Goal: Transaction & Acquisition: Purchase product/service

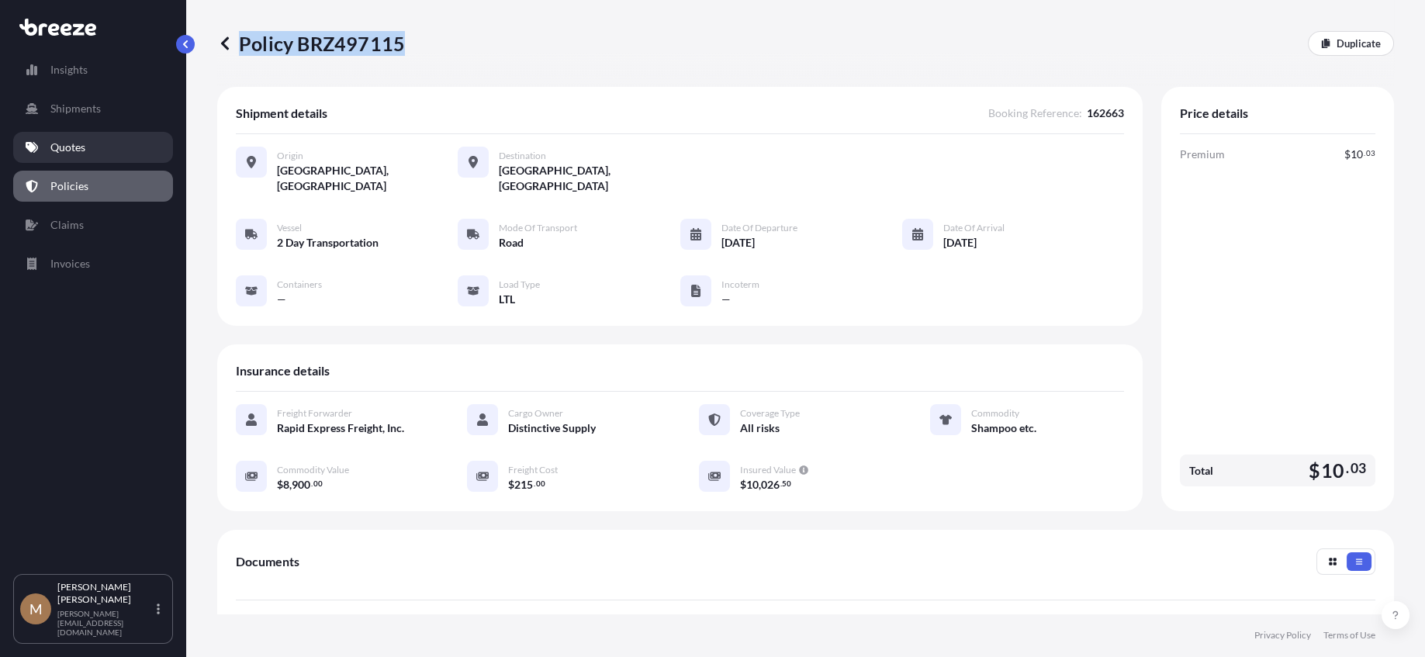
click at [85, 144] on link "Quotes" at bounding box center [93, 147] width 160 height 31
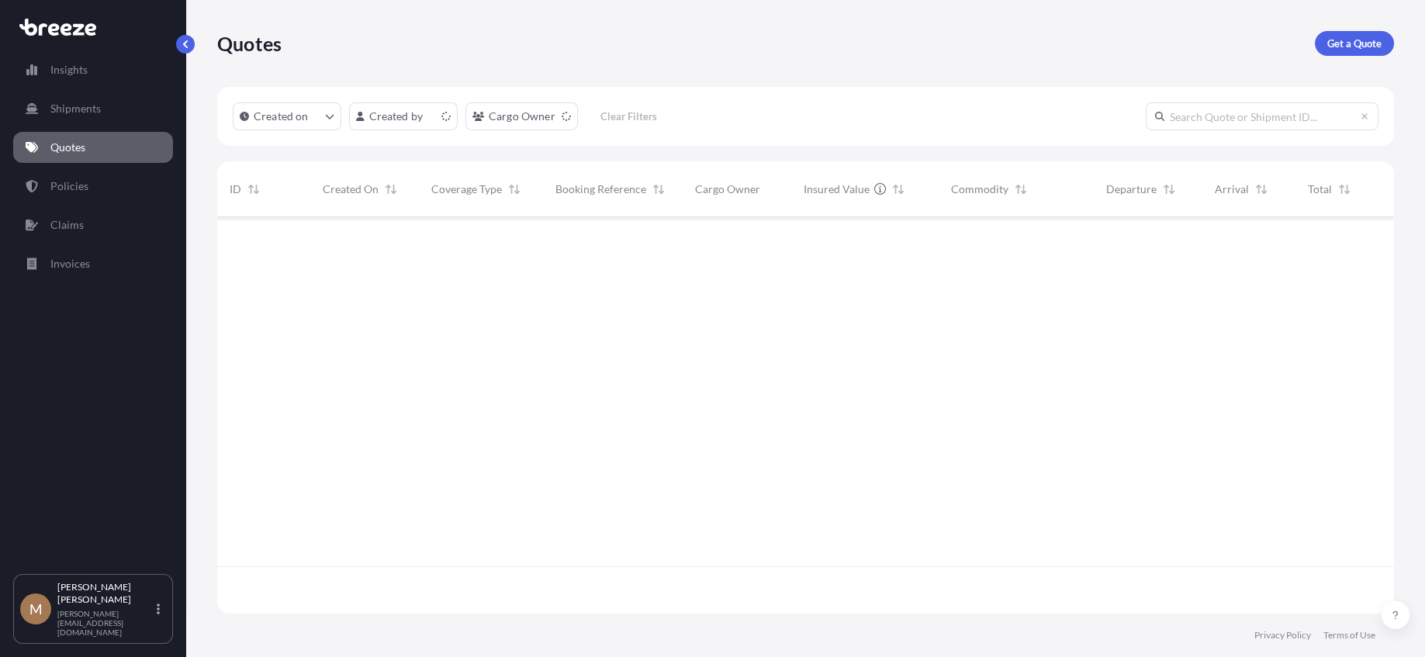
scroll to position [393, 1165]
click at [1357, 42] on p "Get a Quote" at bounding box center [1355, 44] width 54 height 16
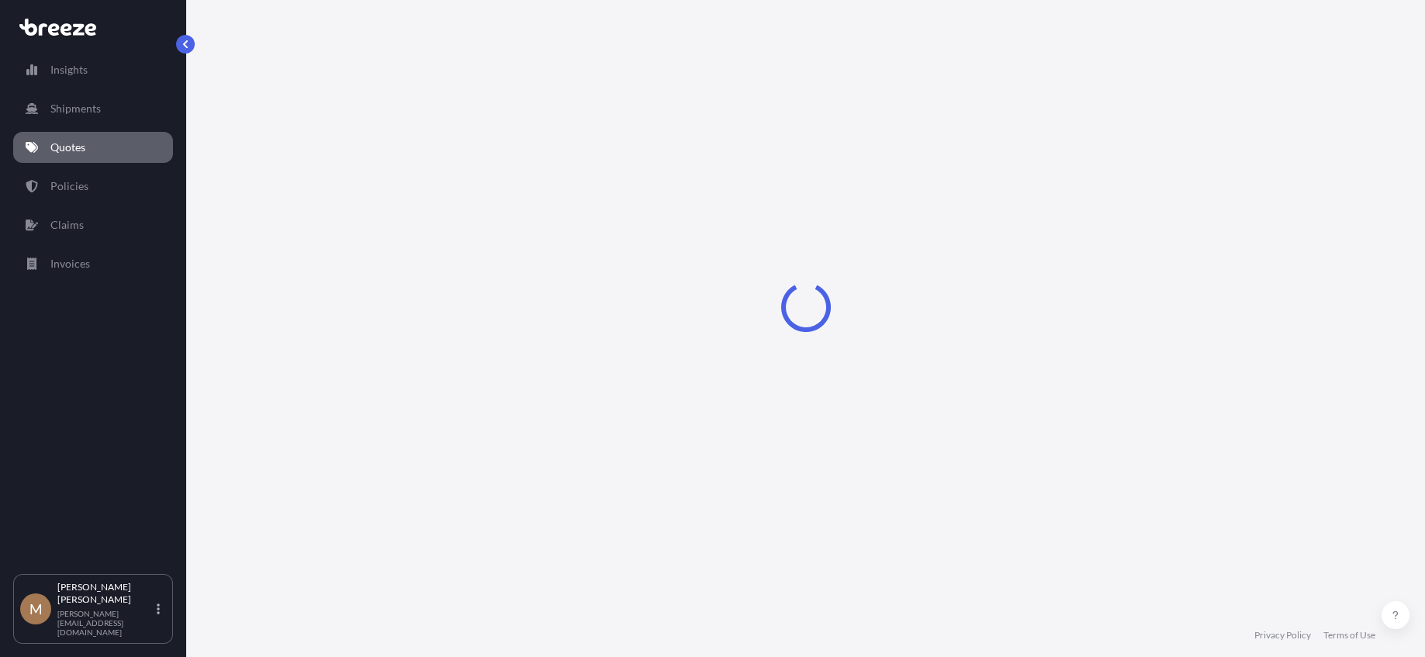
select select "Sea"
select select "1"
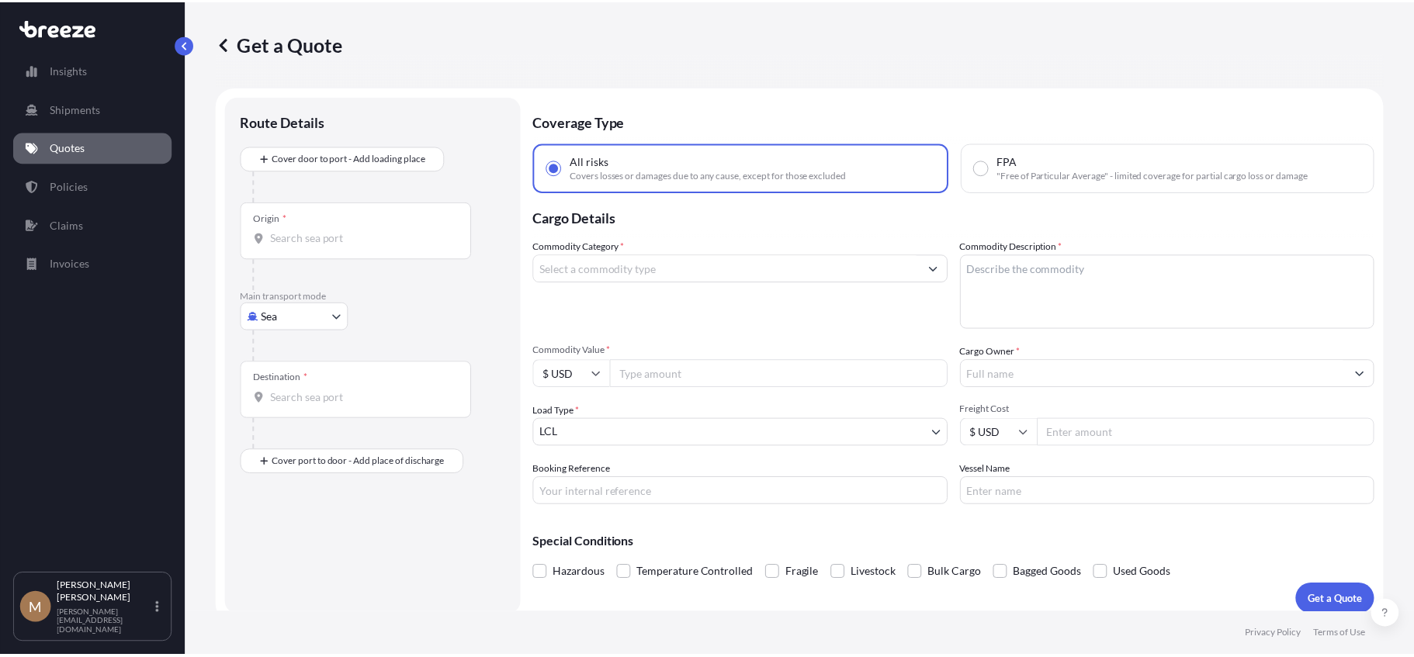
scroll to position [12, 0]
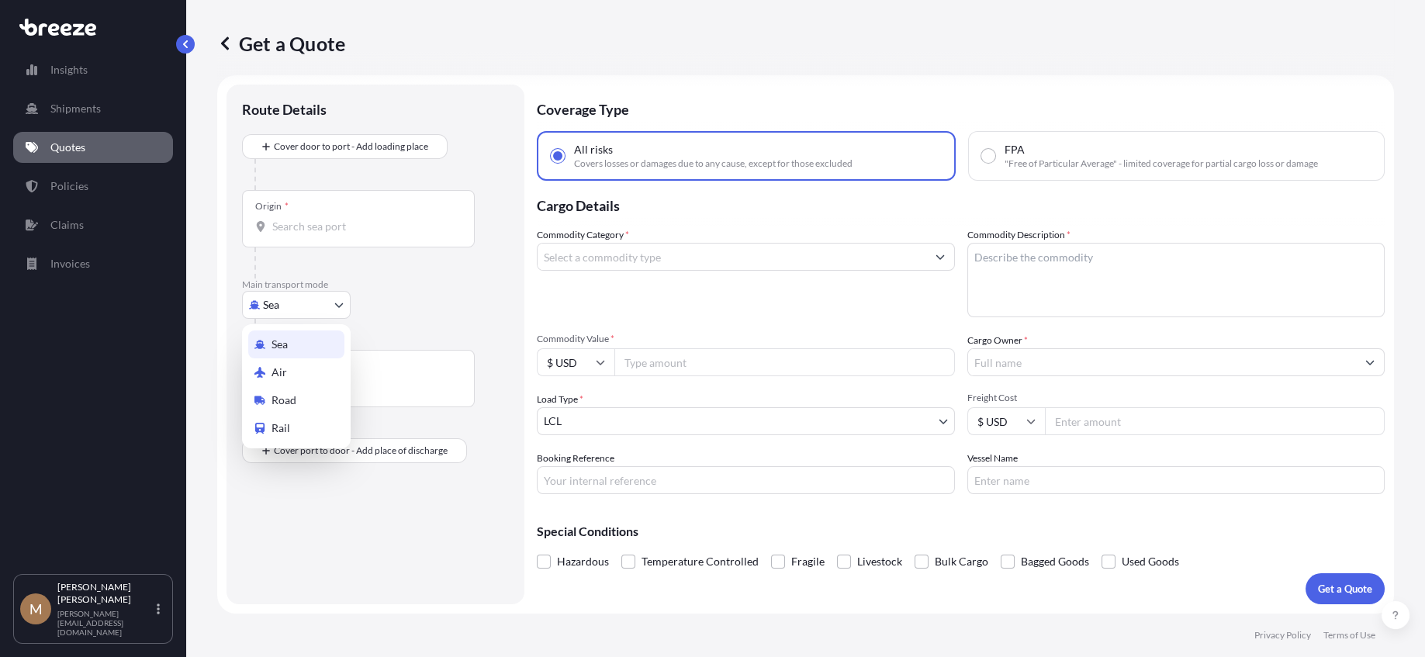
click at [327, 303] on body "Insights Shipments Quotes Policies Claims Invoices M [PERSON_NAME] [PERSON_NAME…" at bounding box center [712, 328] width 1425 height 657
click at [284, 397] on span "Road" at bounding box center [284, 401] width 25 height 16
select select "Road"
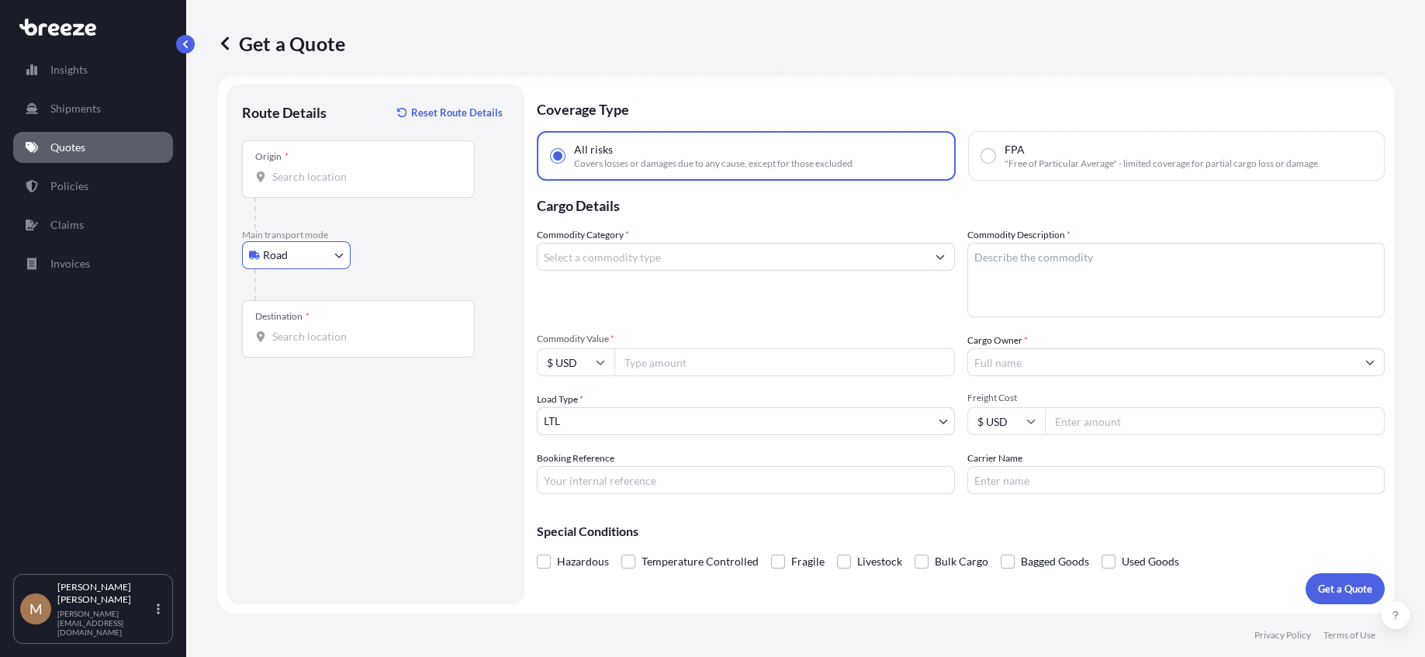
click at [357, 173] on input "Origin *" at bounding box center [363, 177] width 183 height 16
type input "[GEOGRAPHIC_DATA], [GEOGRAPHIC_DATA]"
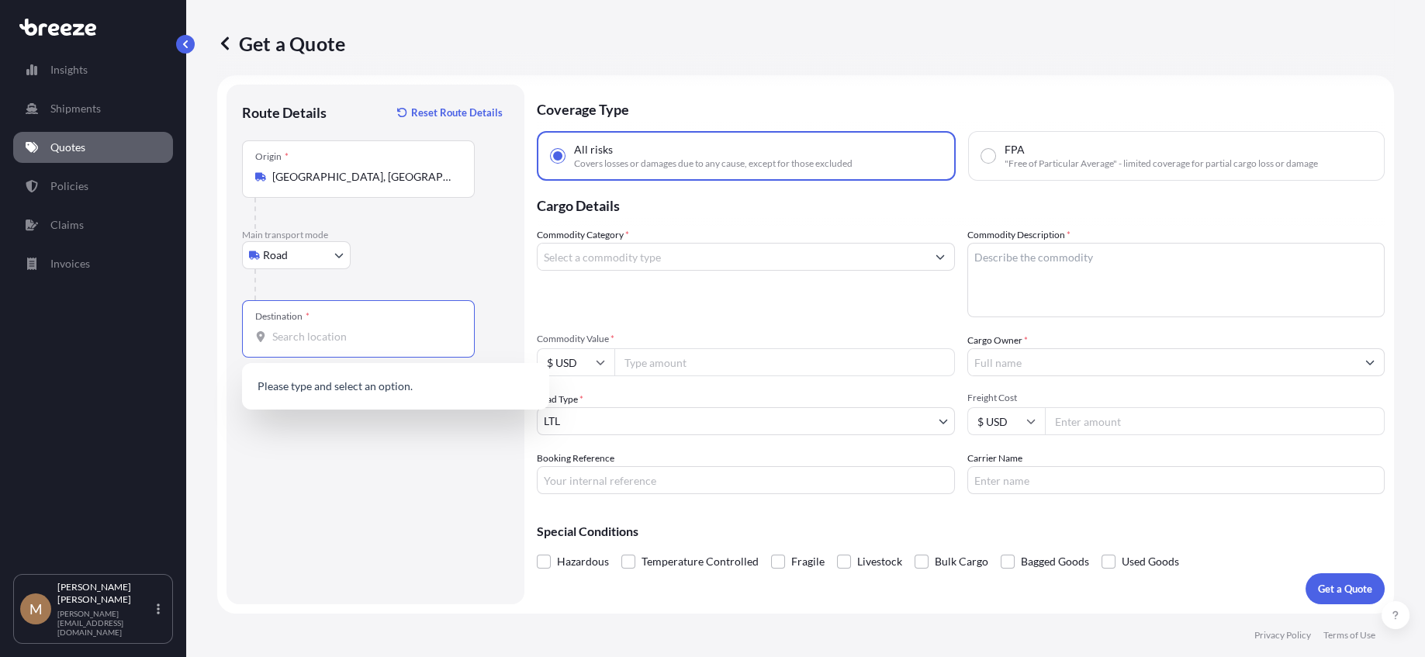
paste input "9990821201"
type input "9990821201"
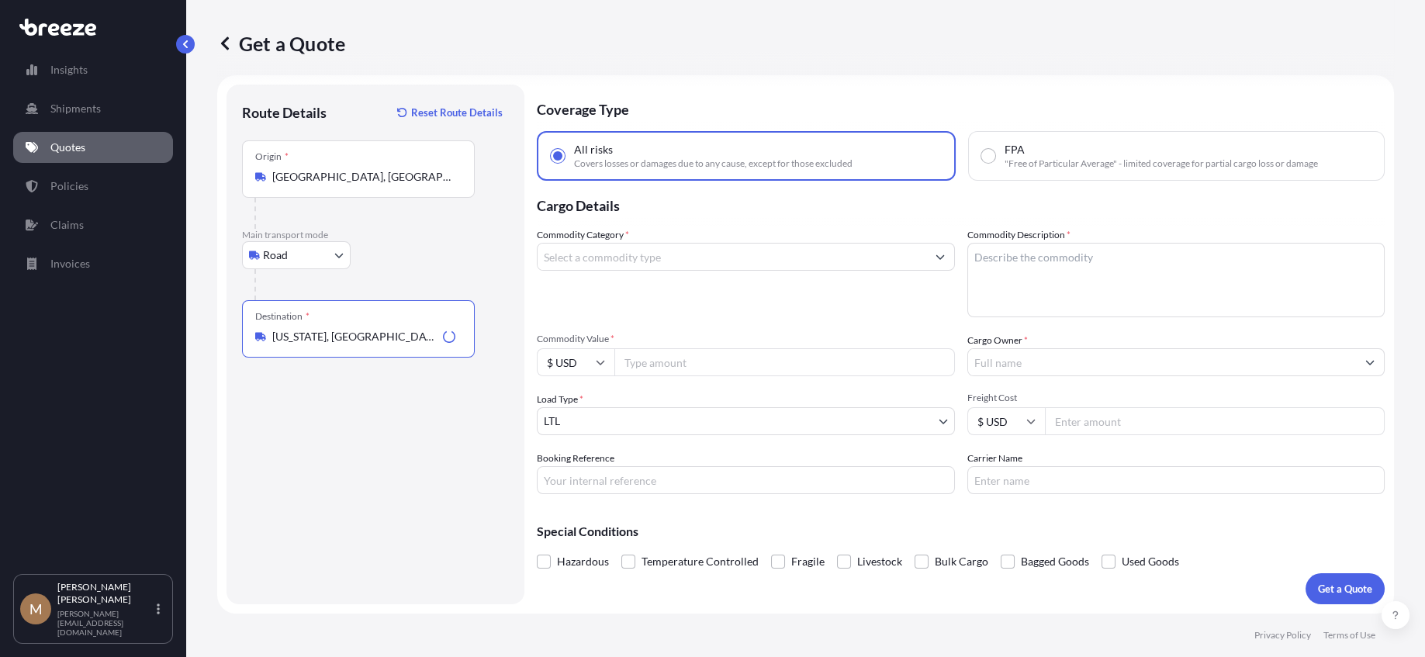
type input "[US_STATE], [GEOGRAPHIC_DATA] 20002, [GEOGRAPHIC_DATA]"
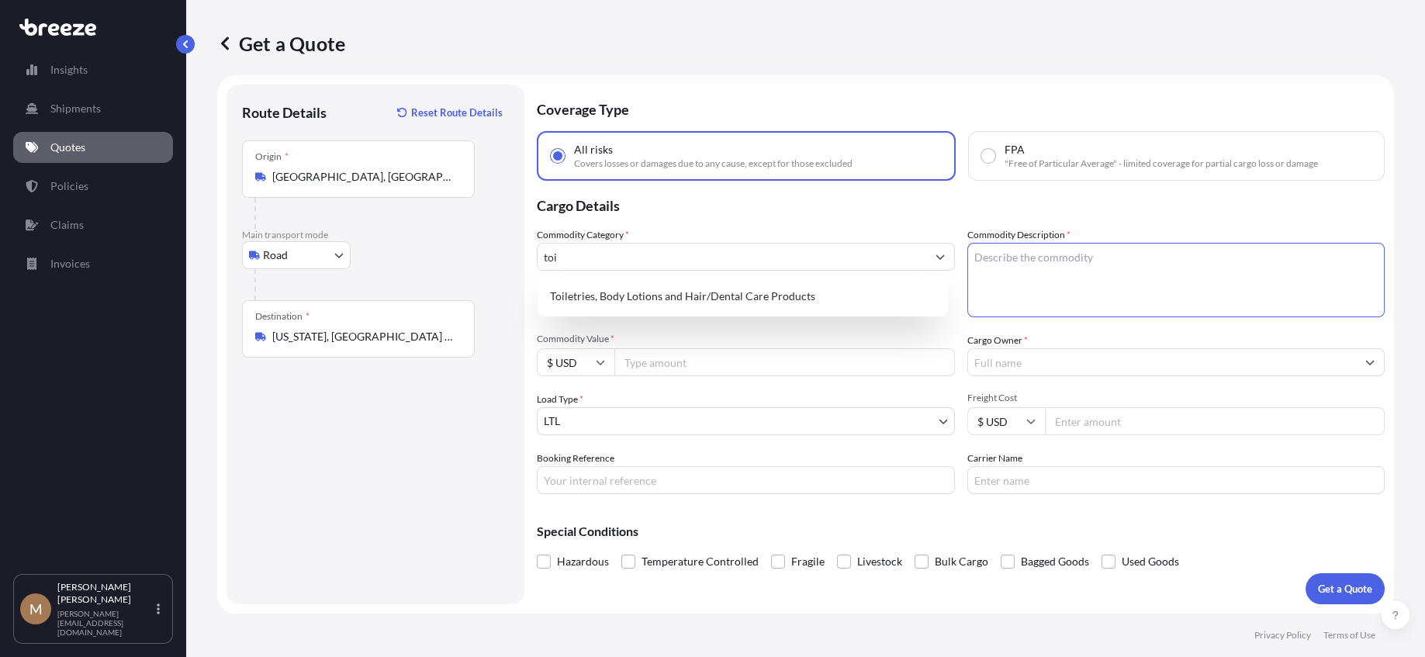
type input "Toiletries, Body Lotions and Hair/Dental Care Products"
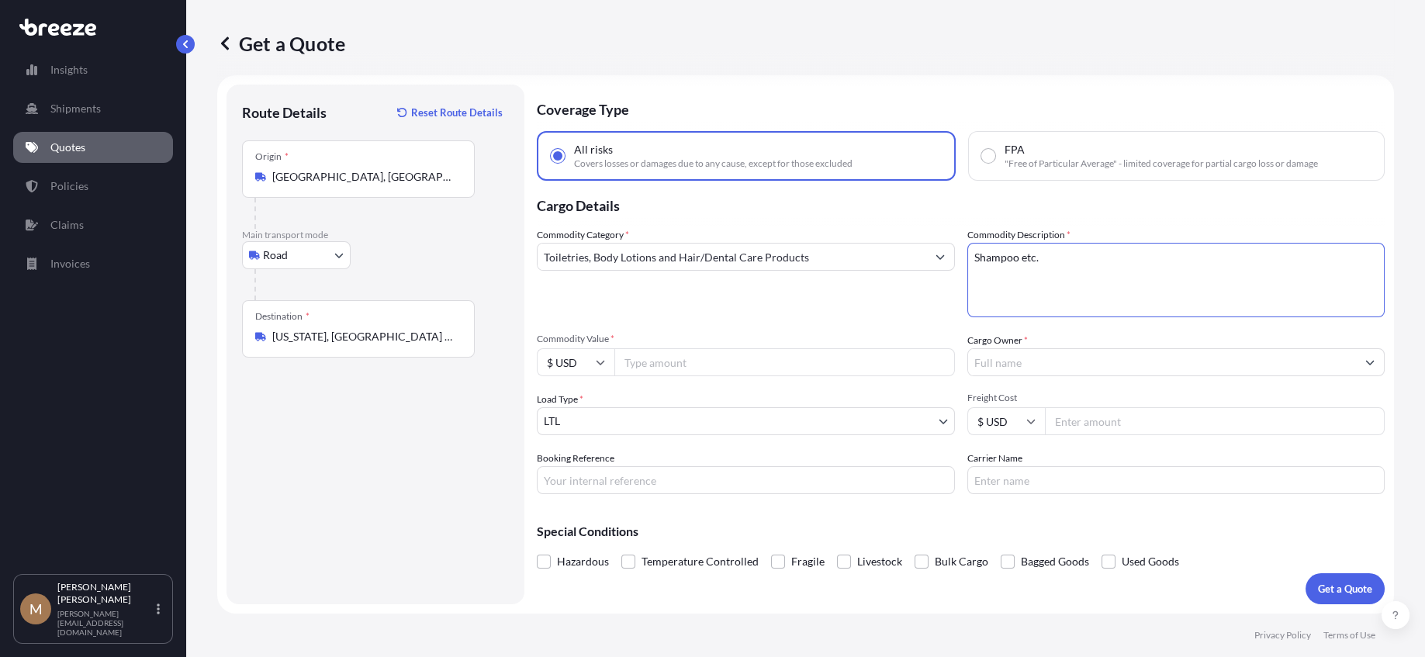
type textarea "Shampoo etc."
type input "6400"
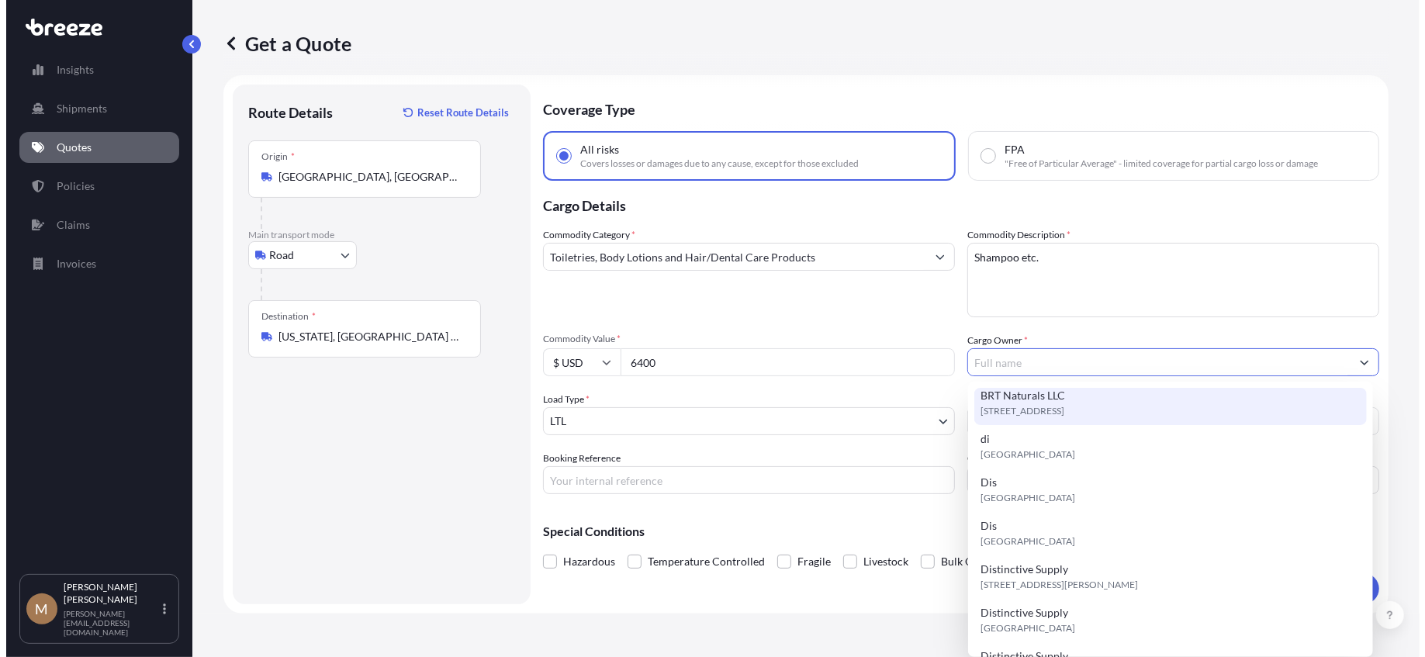
scroll to position [155, 0]
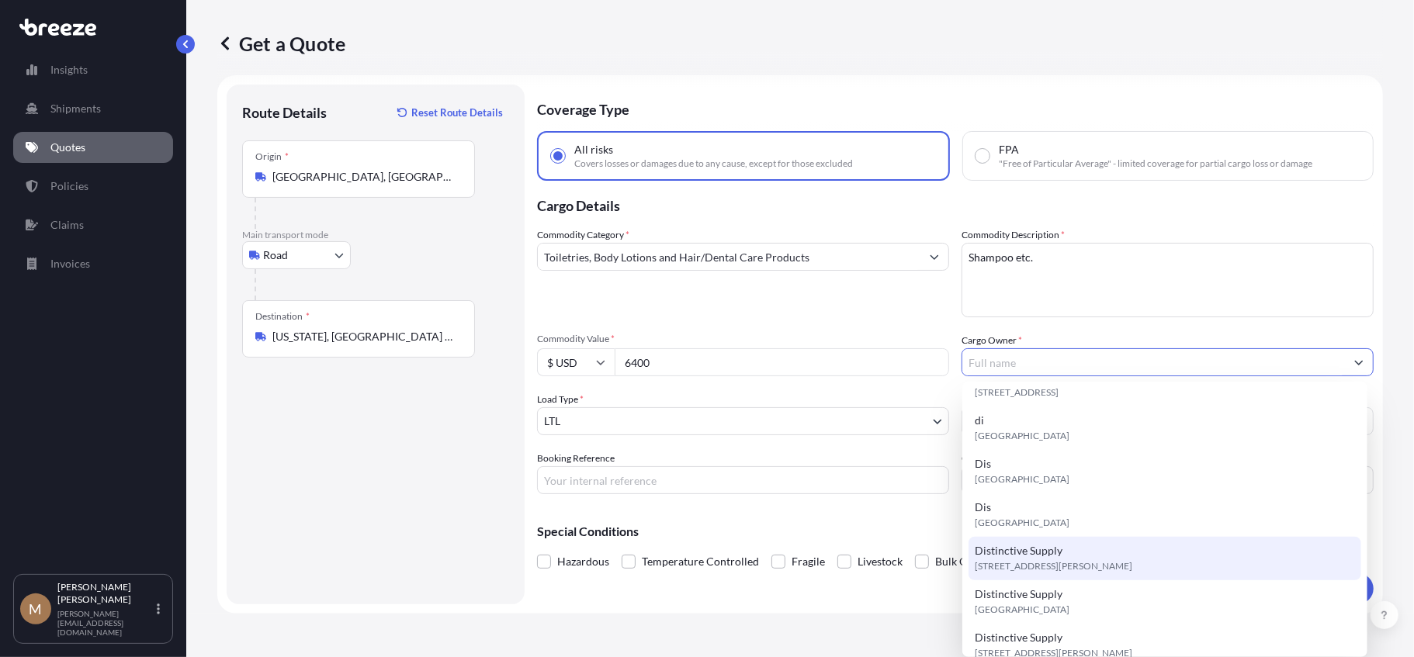
click at [1097, 557] on div "Distinctive Supply [STREET_ADDRESS][PERSON_NAME]" at bounding box center [1164, 558] width 393 height 43
type input "Distinctive Supply"
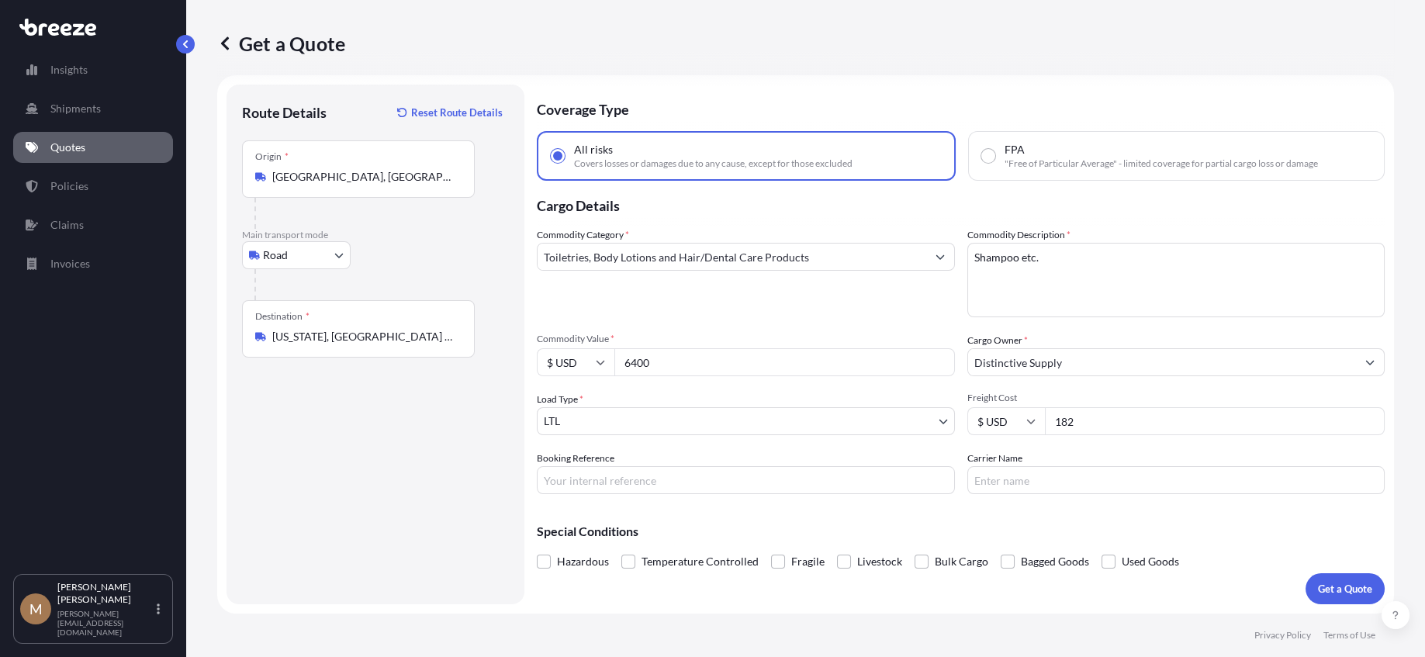
type input "182"
type input "162705"
type input "[PERSON_NAME]"
click at [1318, 587] on p "Get a Quote" at bounding box center [1345, 589] width 54 height 16
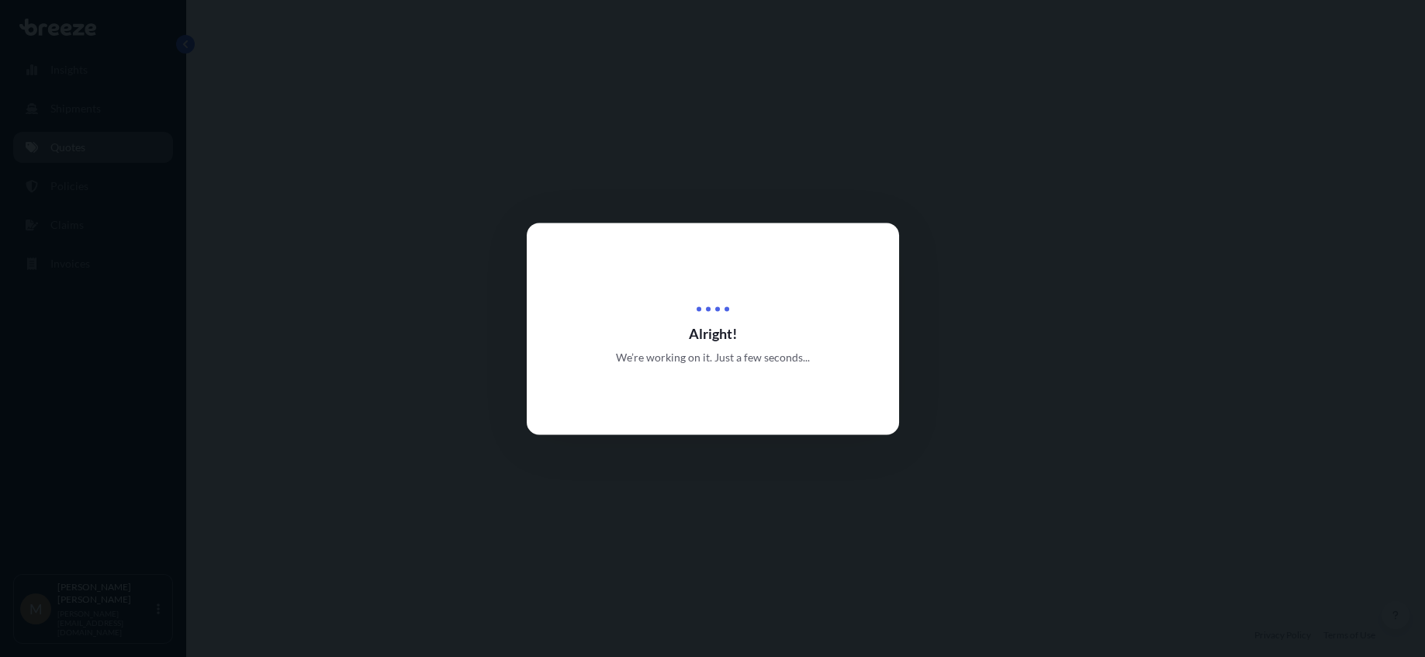
select select "Road"
select select "1"
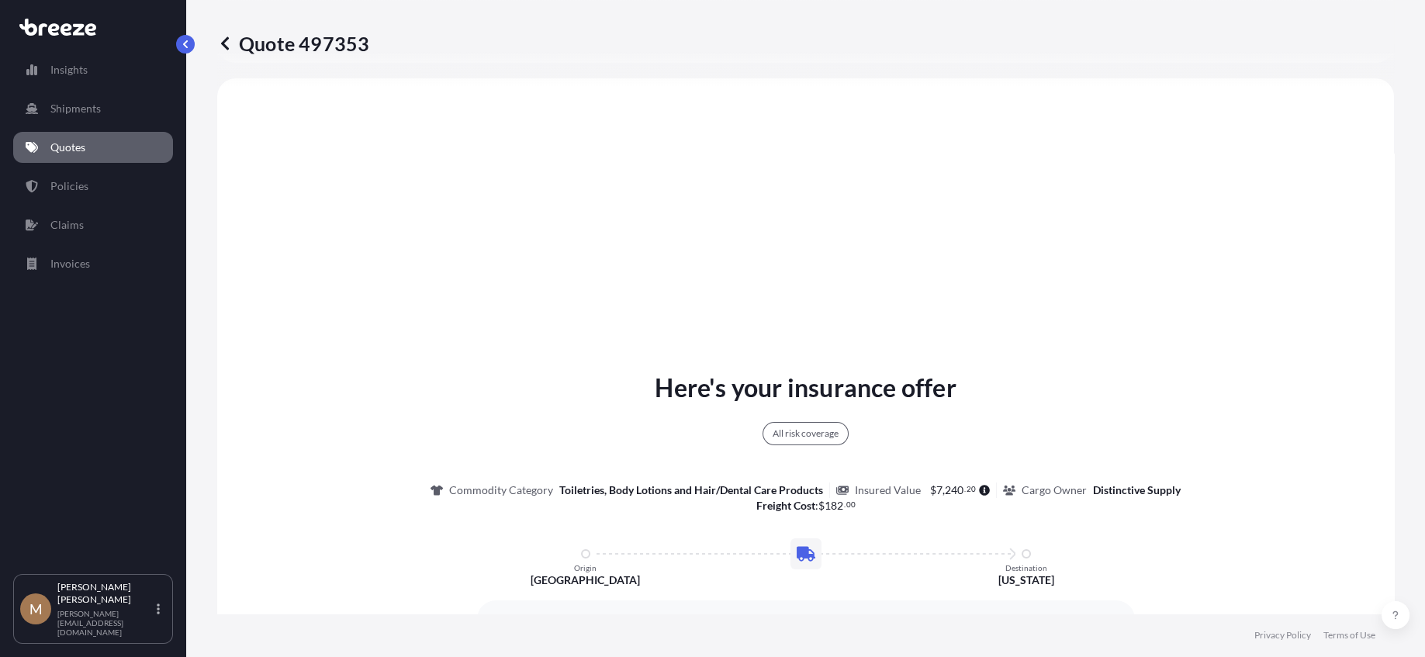
scroll to position [563, 0]
click at [282, 47] on p "Quote 497353" at bounding box center [293, 43] width 152 height 25
drag, startPoint x: 282, startPoint y: 47, endPoint x: 297, endPoint y: 41, distance: 15.7
click at [297, 41] on p "Quote 497353" at bounding box center [293, 43] width 152 height 25
copy p "Quote 497353"
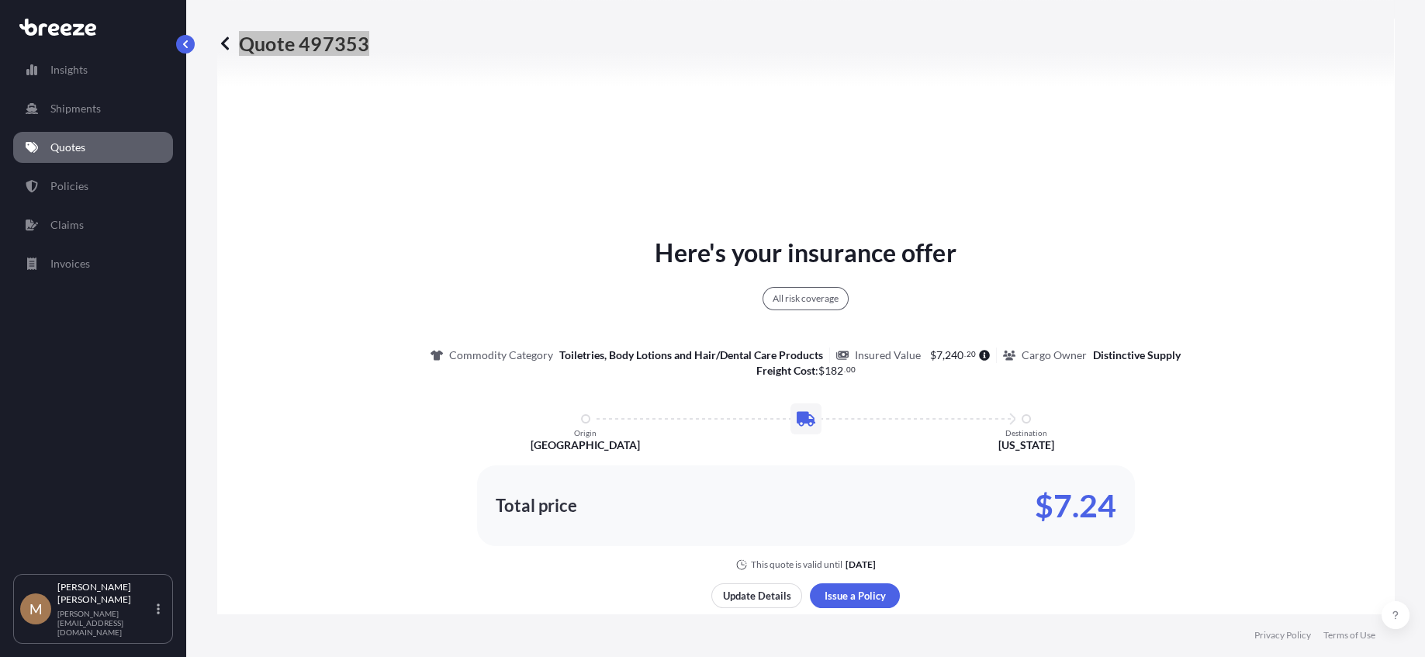
scroll to position [796, 0]
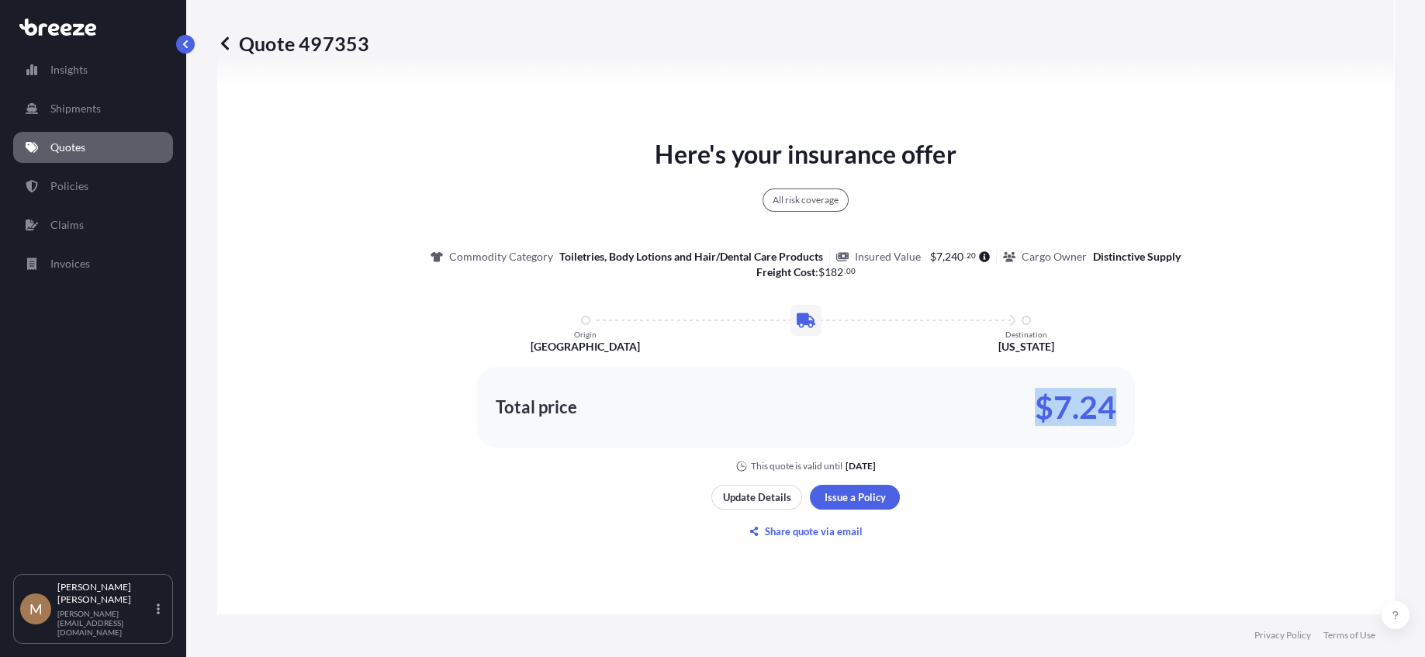
drag, startPoint x: 1028, startPoint y: 409, endPoint x: 1107, endPoint y: 402, distance: 79.5
click at [1107, 402] on div "Total price $7.24" at bounding box center [806, 407] width 621 height 25
copy p "$7.24"
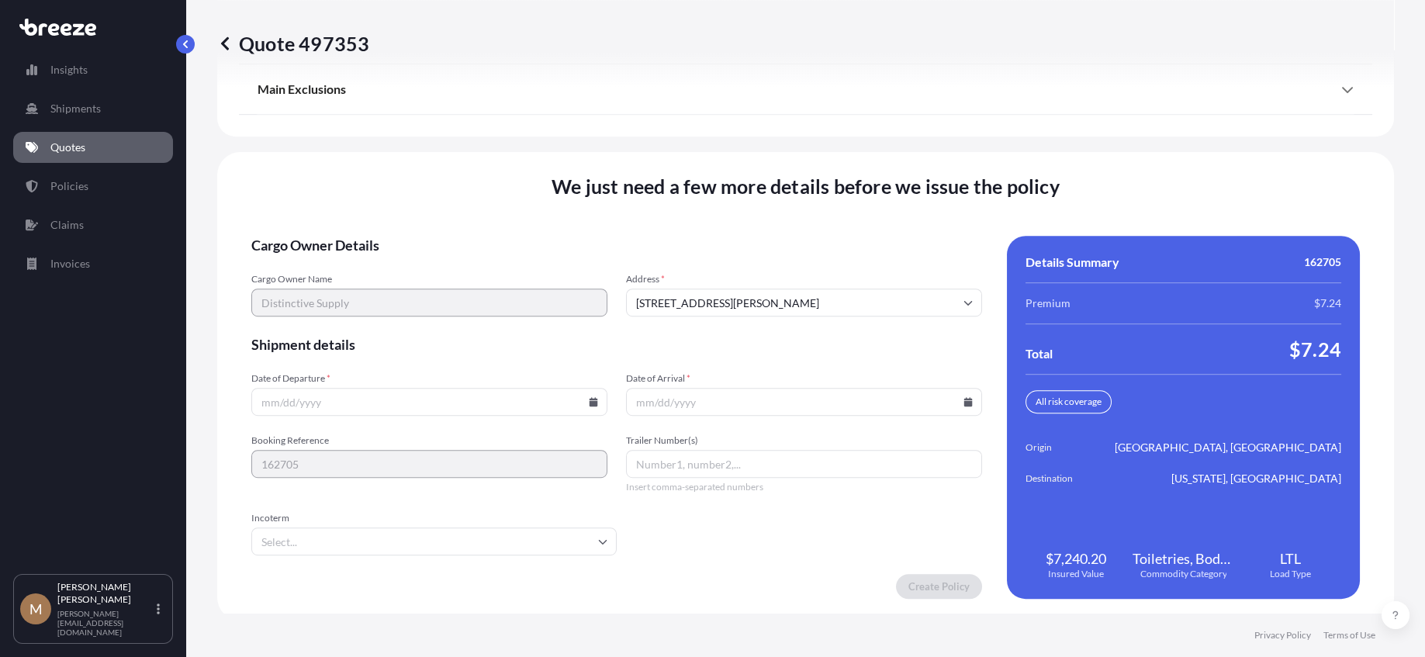
scroll to position [2052, 0]
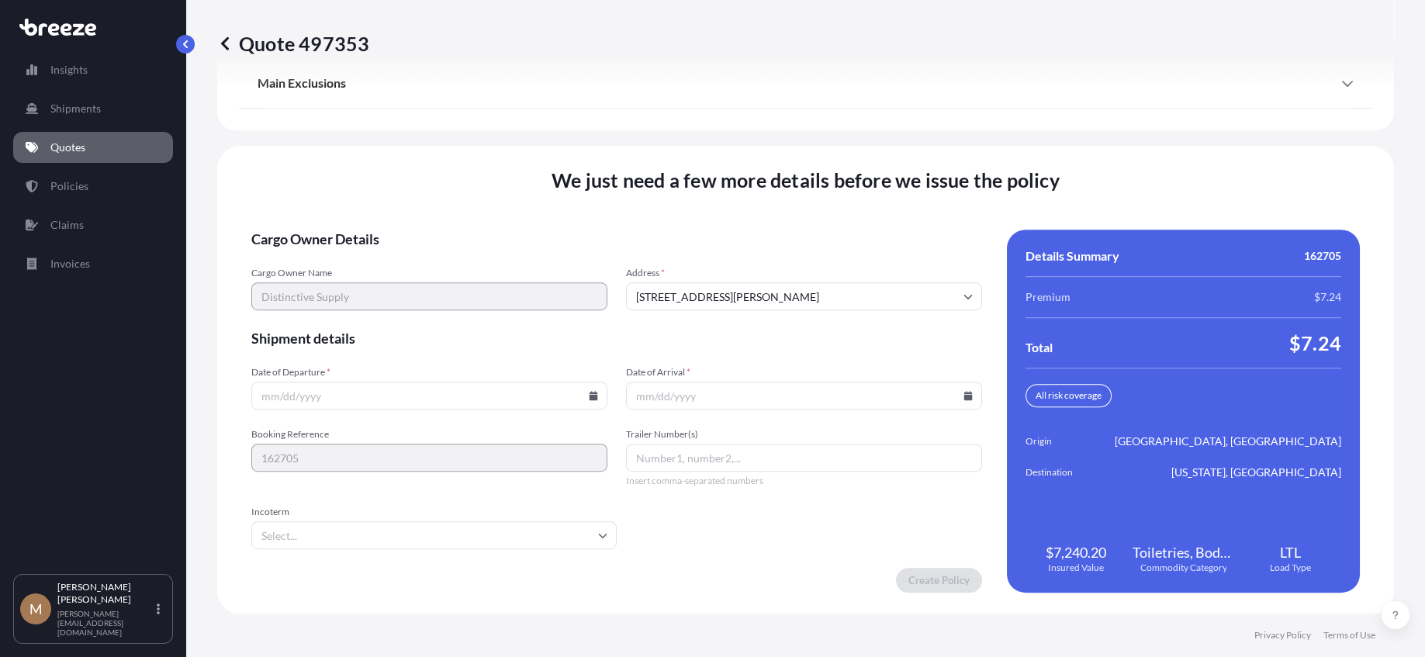
click at [591, 400] on input "Date of Departure *" at bounding box center [429, 396] width 356 height 28
click at [590, 397] on icon at bounding box center [594, 395] width 9 height 9
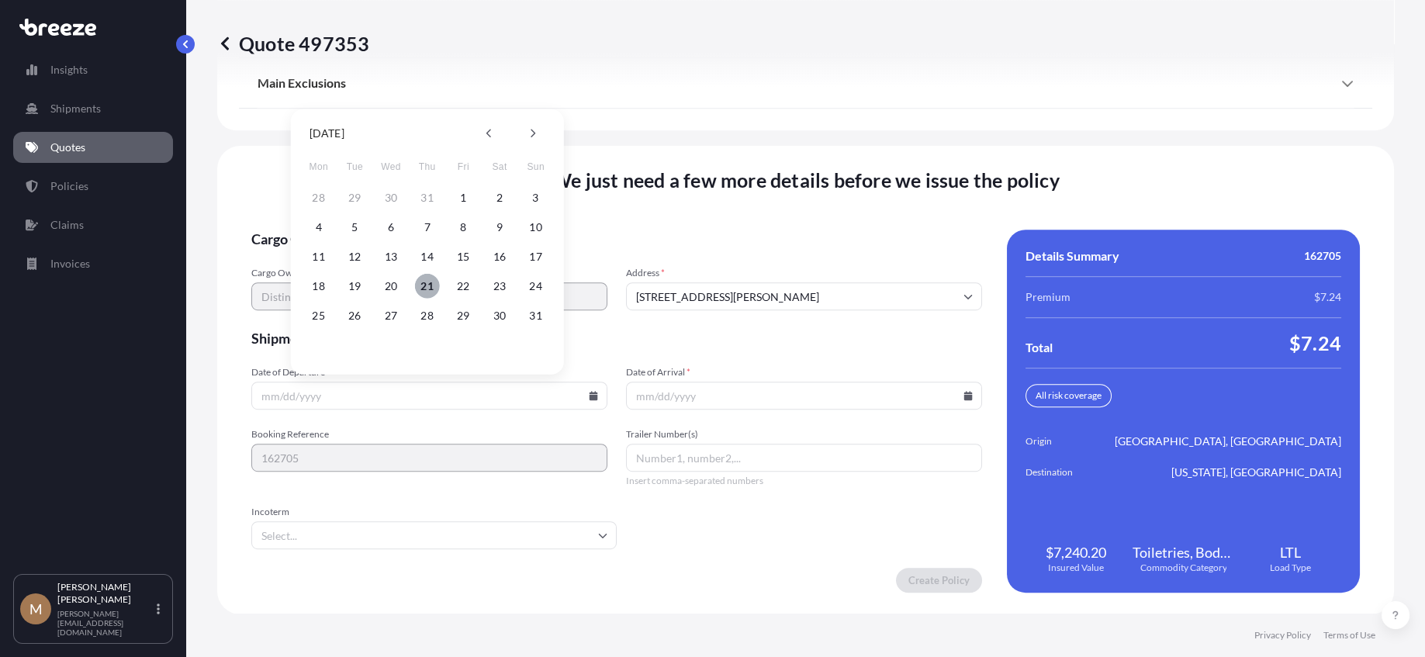
click at [431, 286] on button "21" at bounding box center [427, 286] width 25 height 25
type input "[DATE]"
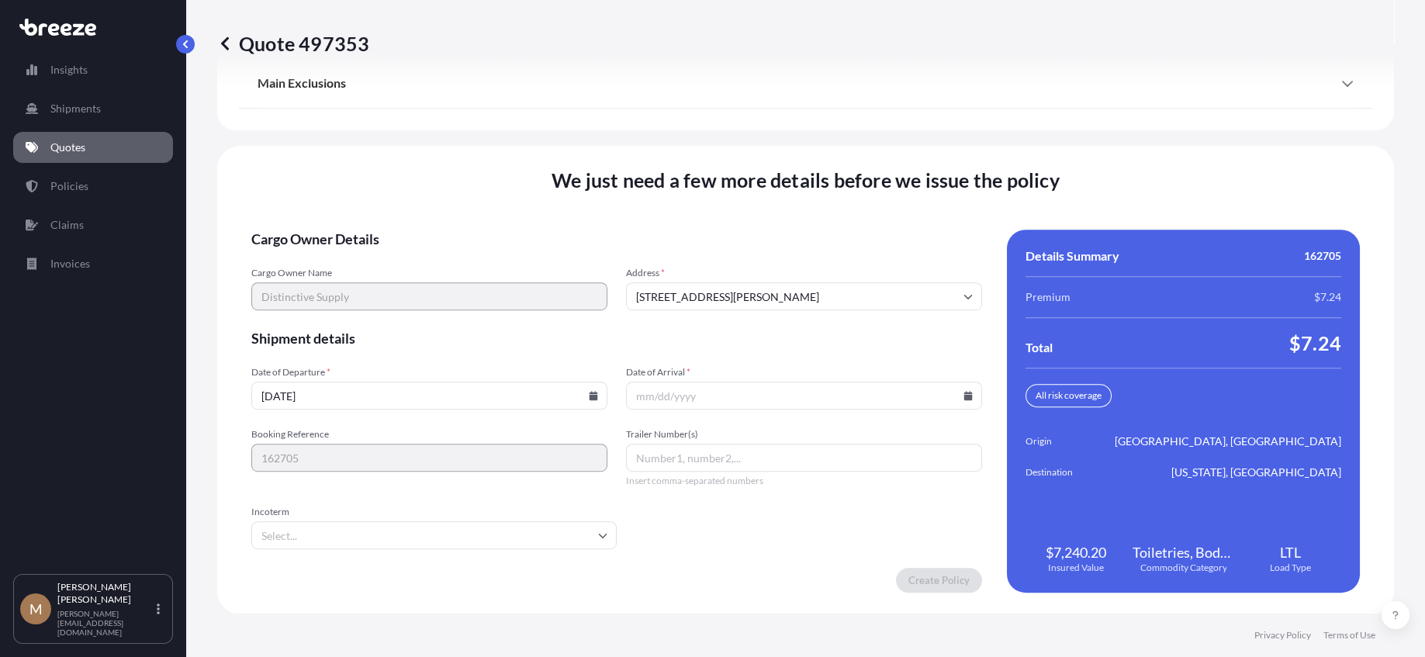
click at [965, 394] on input "Date of Arrival *" at bounding box center [804, 396] width 356 height 28
click at [965, 391] on icon at bounding box center [969, 395] width 9 height 9
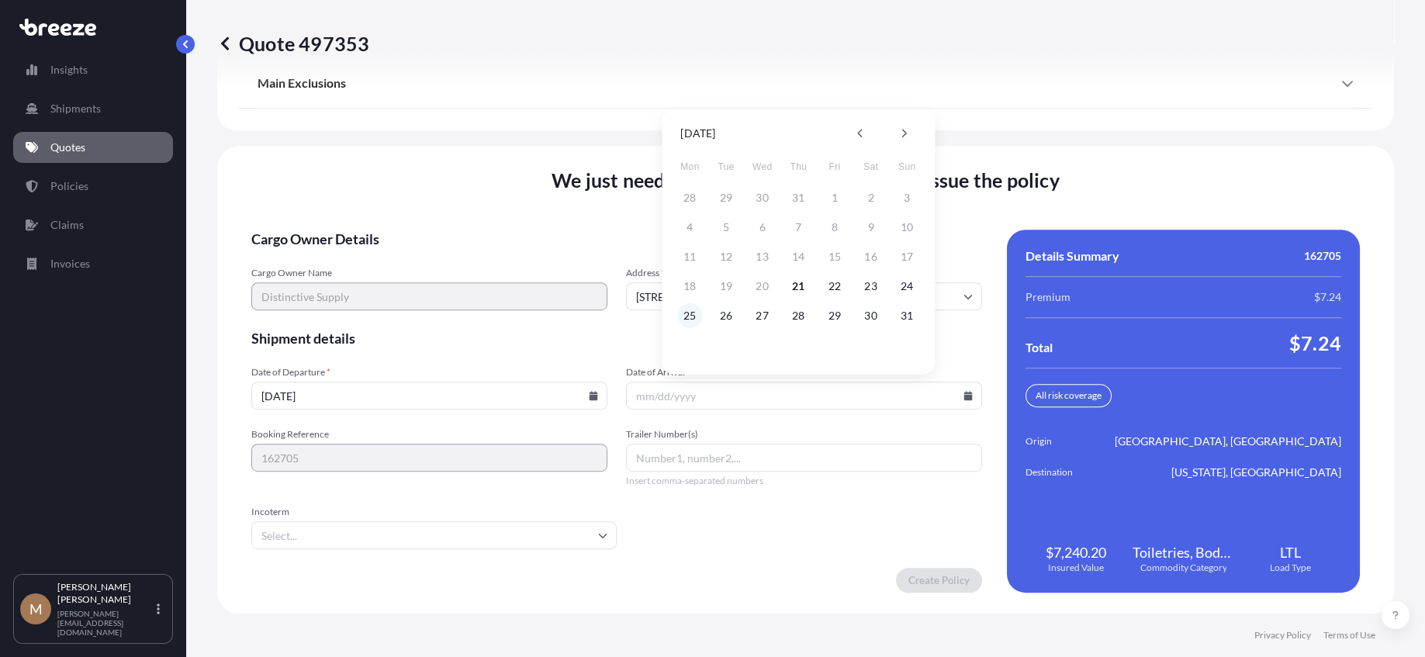
click at [691, 312] on button "25" at bounding box center [689, 315] width 25 height 25
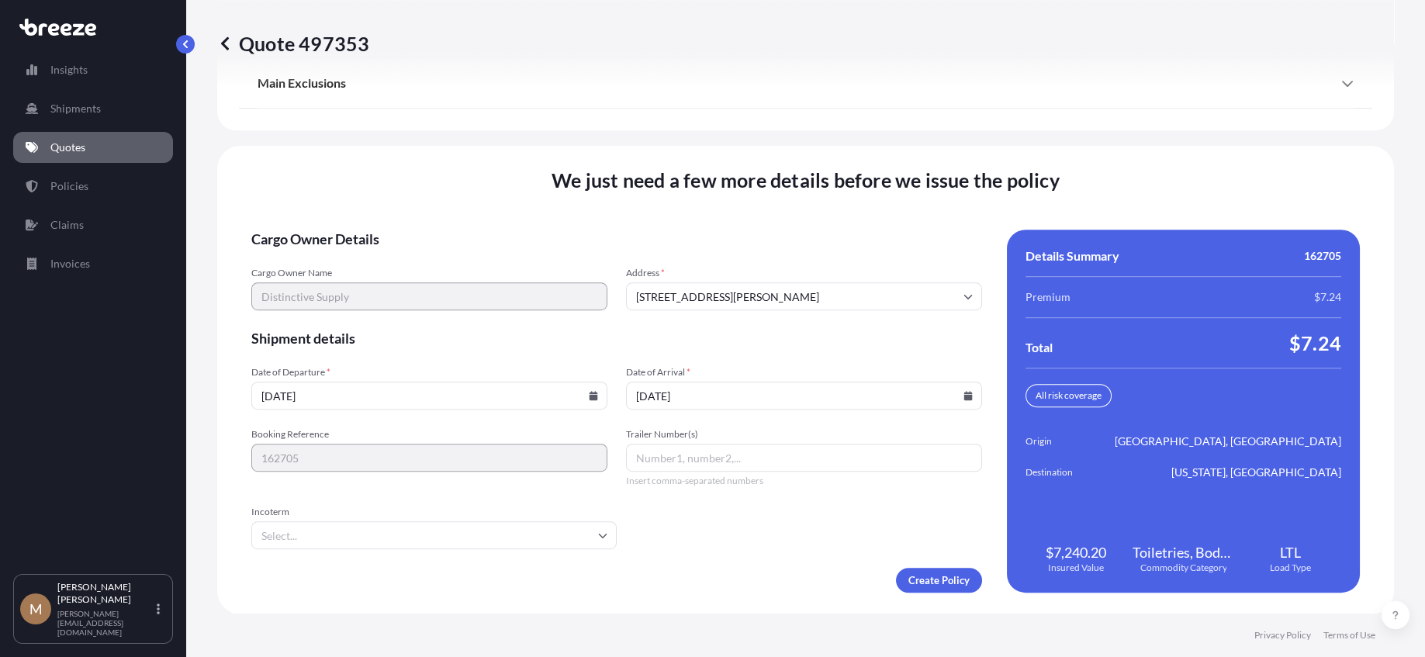
type input "[DATE]"
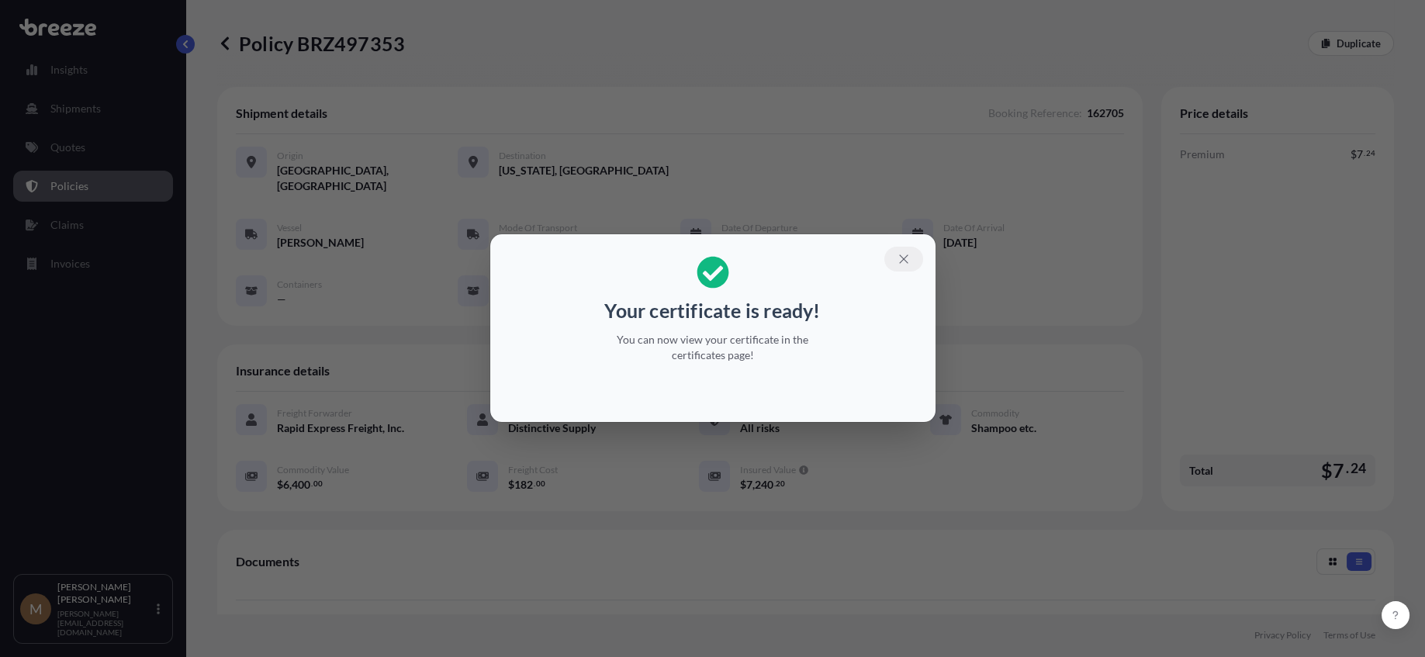
click at [903, 261] on icon "button" at bounding box center [904, 259] width 14 height 14
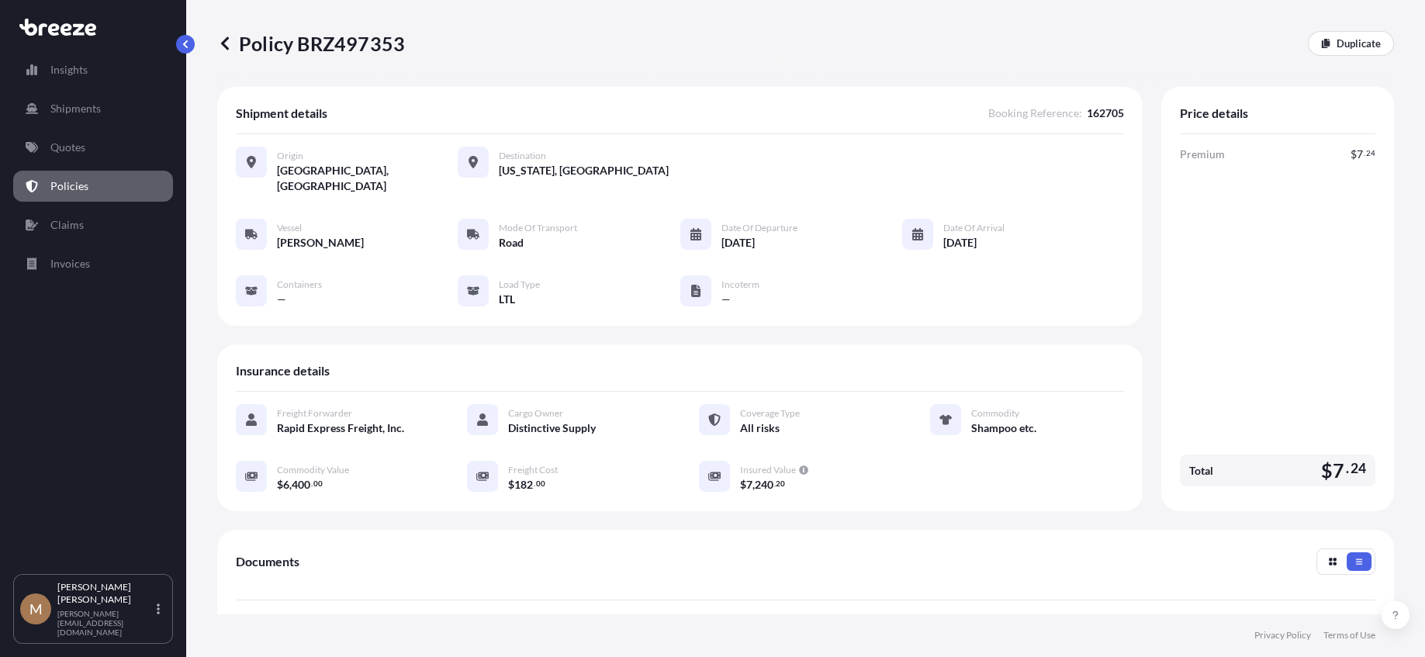
click at [267, 42] on p "Policy BRZ497353" at bounding box center [311, 43] width 188 height 25
drag, startPoint x: 267, startPoint y: 42, endPoint x: 307, endPoint y: 40, distance: 40.4
click at [307, 40] on p "Policy BRZ497353" at bounding box center [311, 43] width 188 height 25
copy p "Policy BRZ497353"
